Goal: Task Accomplishment & Management: Manage account settings

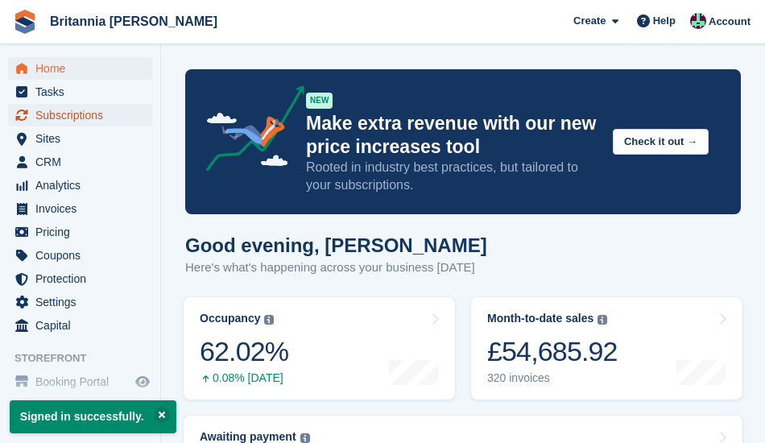
click at [64, 116] on span "Subscriptions" at bounding box center [83, 115] width 97 height 23
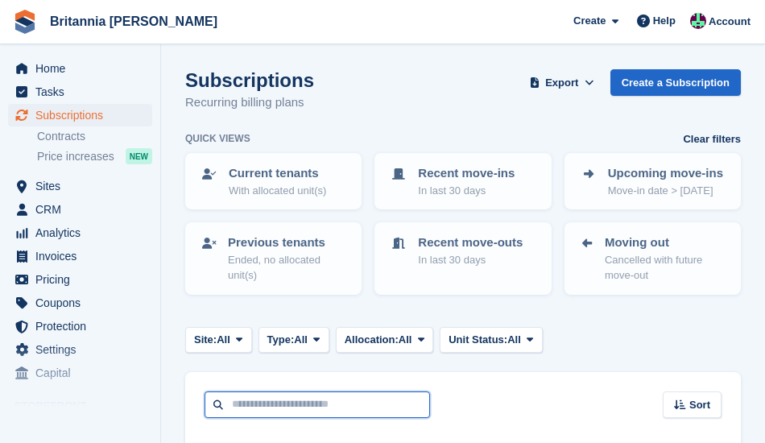
click at [323, 407] on input "text" at bounding box center [318, 405] width 226 height 27
type input "******"
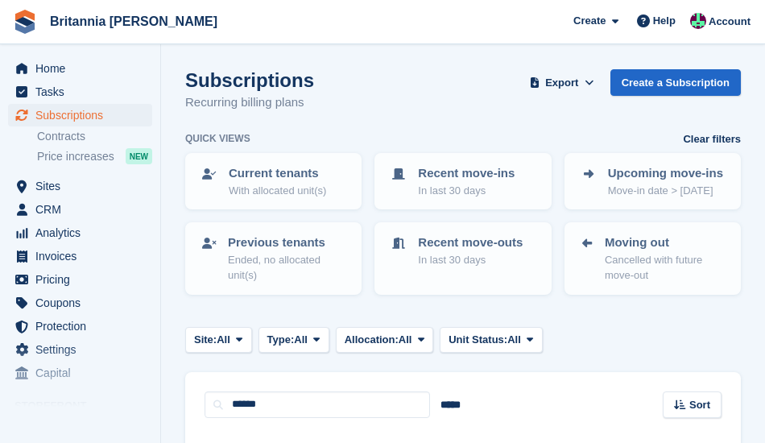
scroll to position [253, 0]
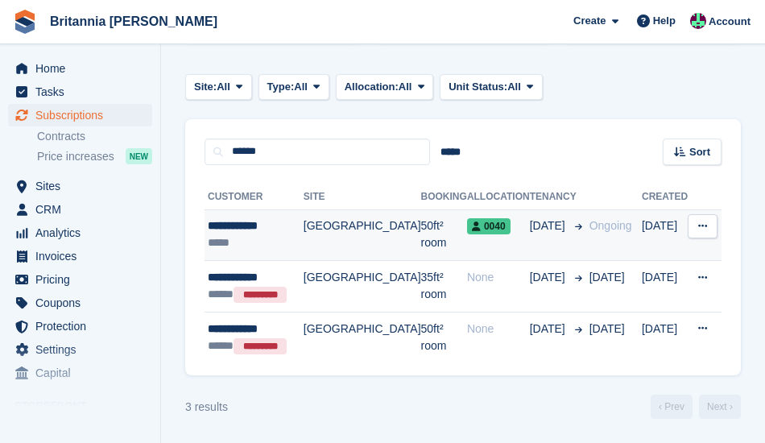
click at [313, 236] on td "[GEOGRAPHIC_DATA]" at bounding box center [363, 235] width 118 height 52
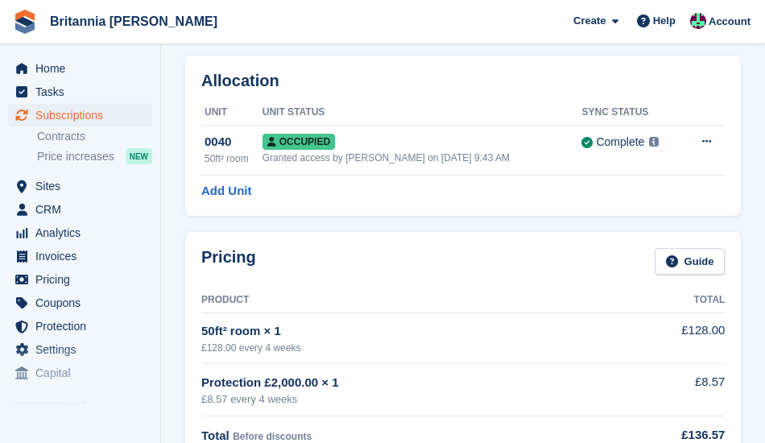
scroll to position [64, 0]
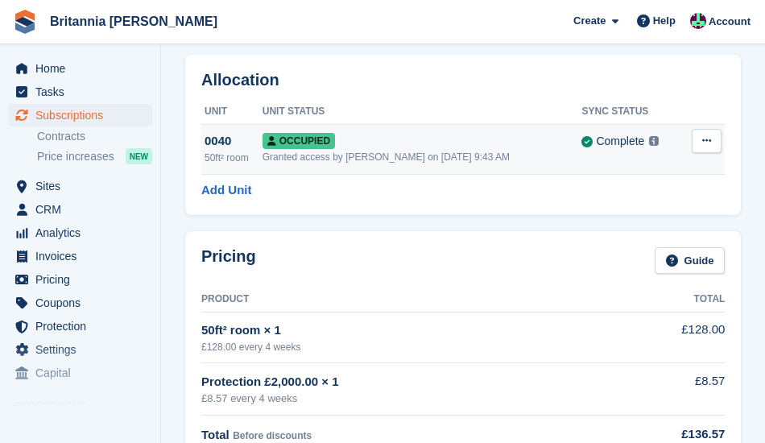
click at [707, 141] on icon at bounding box center [706, 140] width 9 height 10
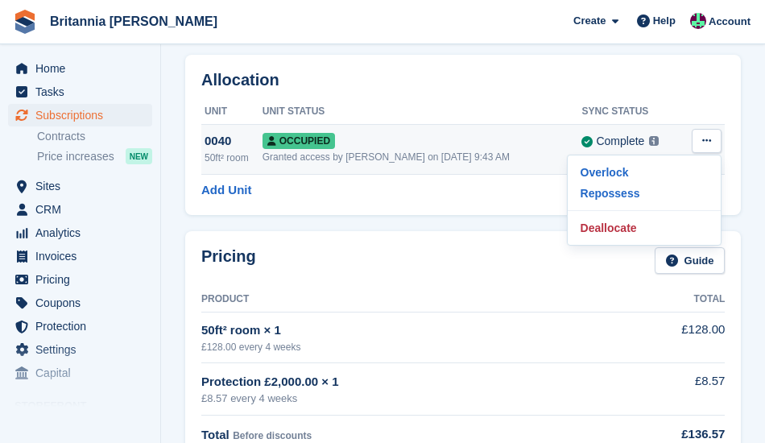
click at [707, 141] on icon at bounding box center [706, 140] width 9 height 10
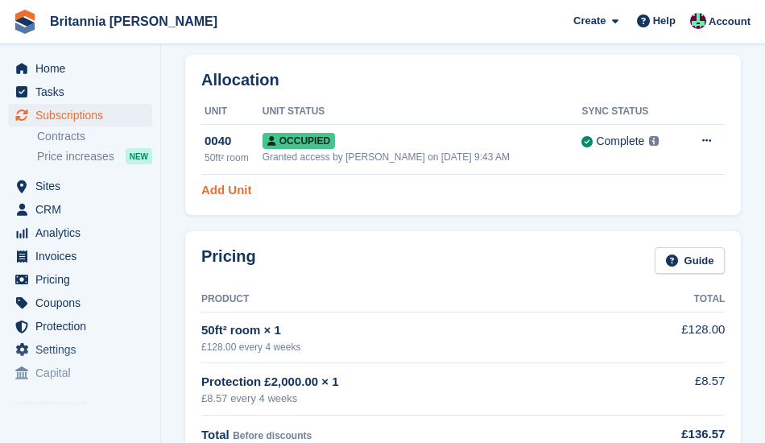
click at [226, 190] on link "Add Unit" at bounding box center [226, 190] width 50 height 19
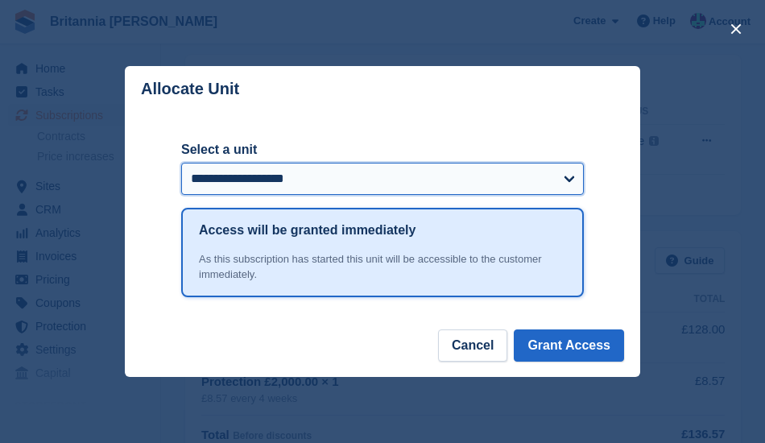
click at [570, 182] on select "**********" at bounding box center [382, 179] width 403 height 32
select select "*****"
click at [181, 164] on select "**********" at bounding box center [382, 179] width 403 height 32
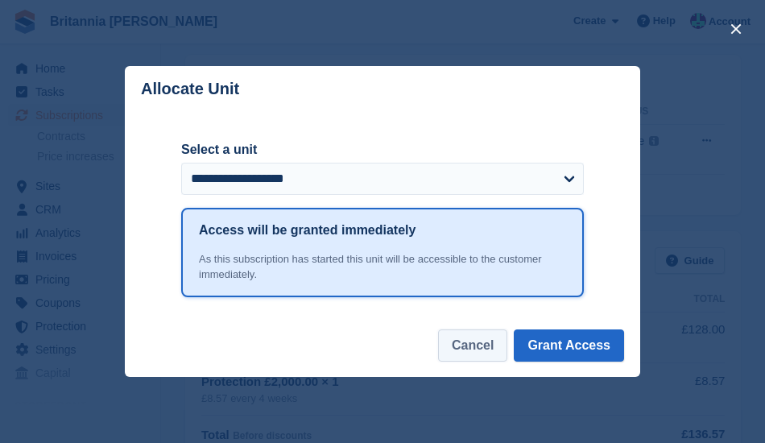
click at [473, 346] on button "Cancel" at bounding box center [472, 345] width 69 height 32
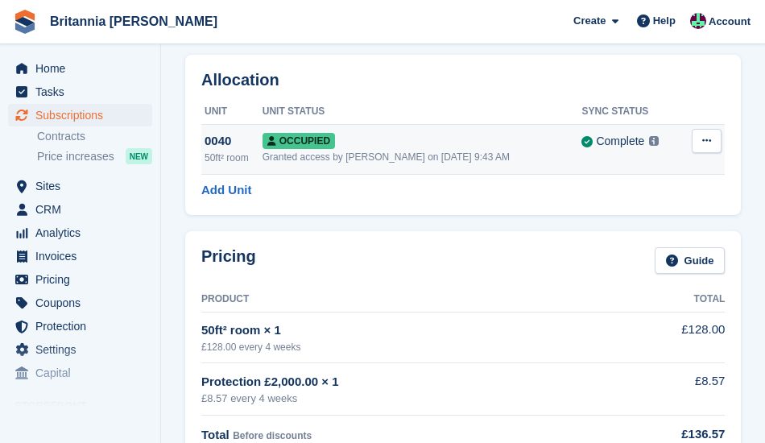
click at [375, 150] on td "Occupied Granted access by Becca Clark on 7th Feb, 9:43 AM" at bounding box center [423, 149] width 320 height 50
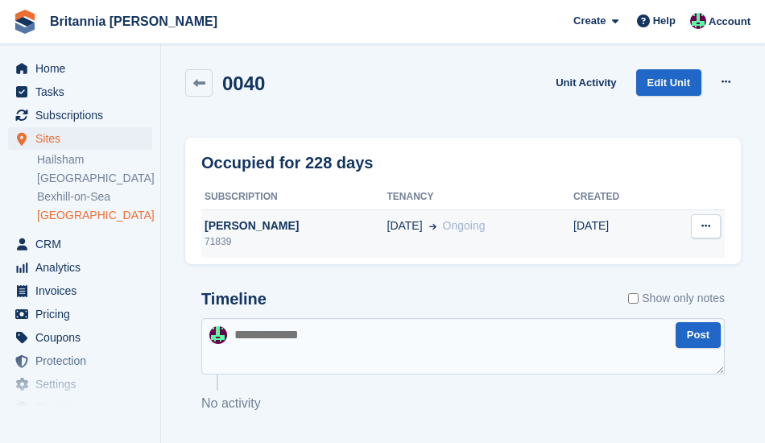
click at [703, 224] on icon at bounding box center [706, 226] width 9 height 10
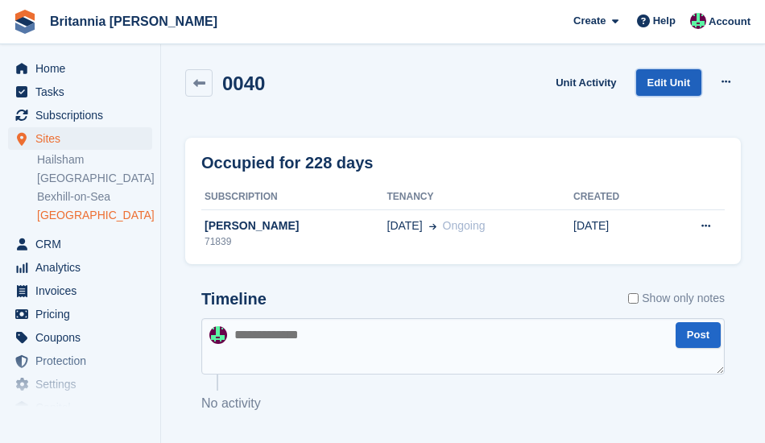
click at [672, 89] on link "Edit Unit" at bounding box center [668, 82] width 65 height 27
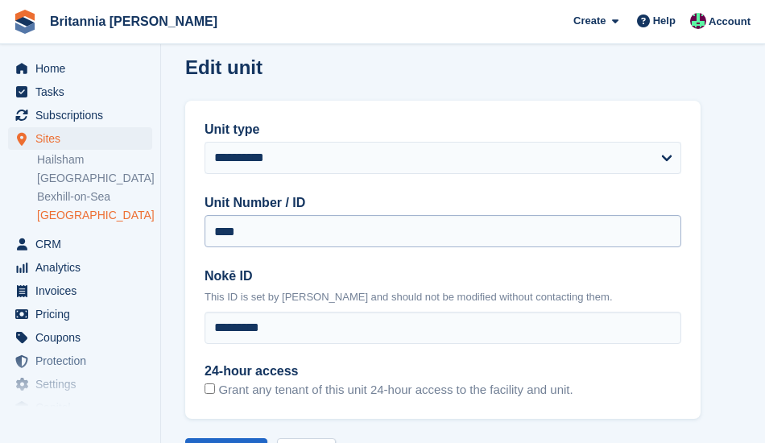
scroll to position [84, 0]
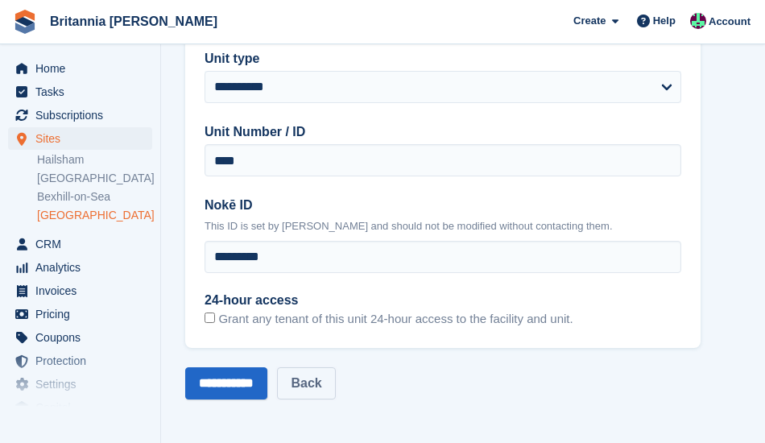
click at [325, 393] on link "Back" at bounding box center [306, 383] width 58 height 32
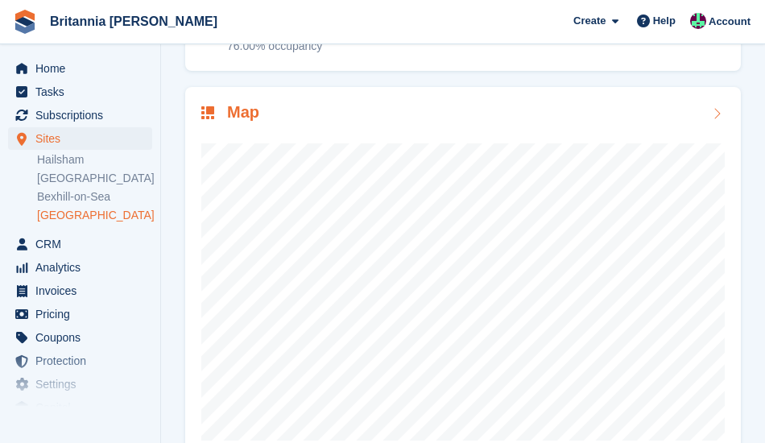
scroll to position [207, 0]
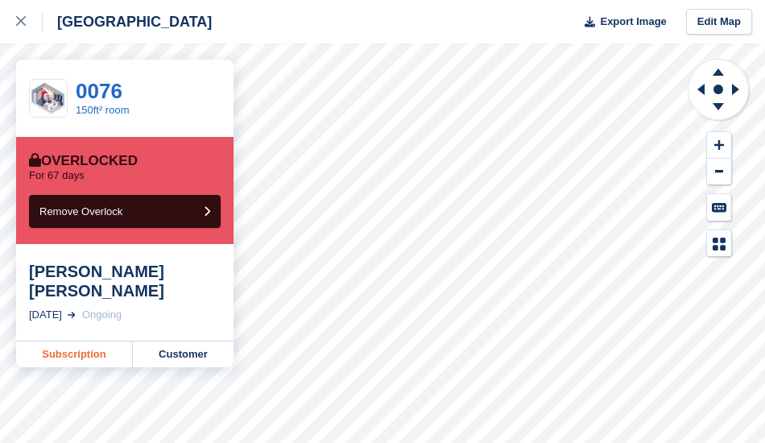
click at [98, 342] on link "Subscription" at bounding box center [74, 355] width 117 height 26
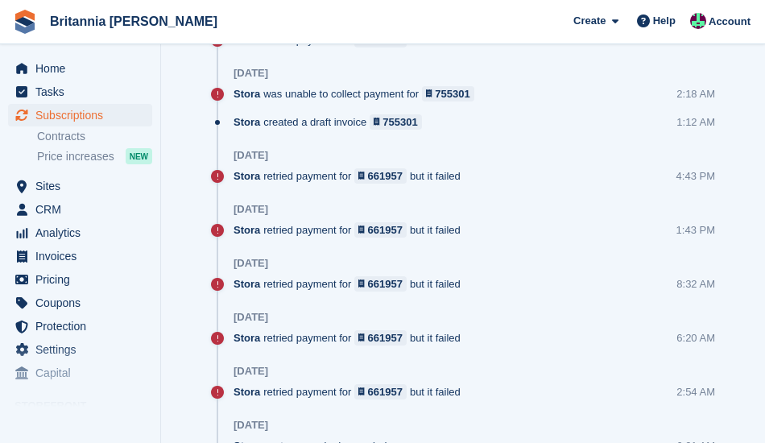
scroll to position [1204, 0]
